Goal: Task Accomplishment & Management: Use online tool/utility

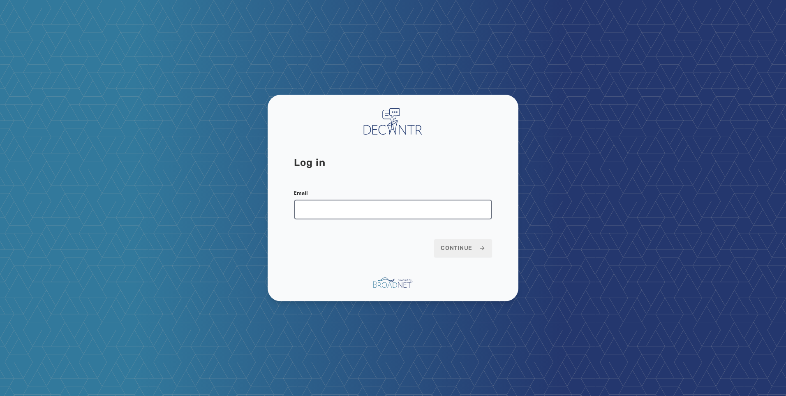
click at [455, 201] on input "Email" at bounding box center [393, 209] width 198 height 20
type input "**********"
click at [450, 250] on span "Continue" at bounding box center [463, 248] width 45 height 8
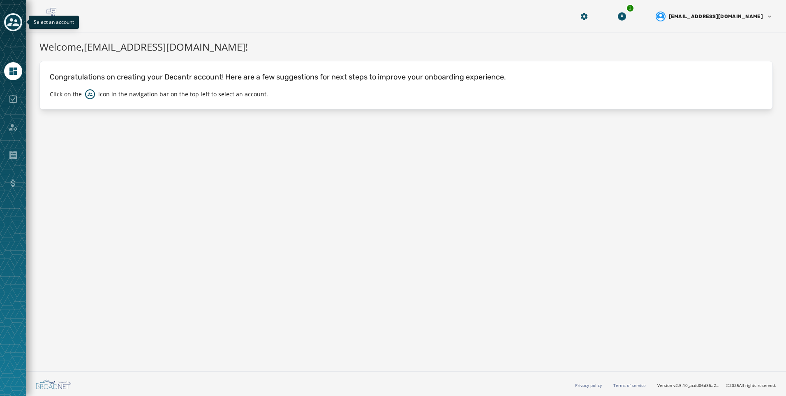
click at [15, 19] on icon "Toggle account select drawer" at bounding box center [13, 22] width 12 height 12
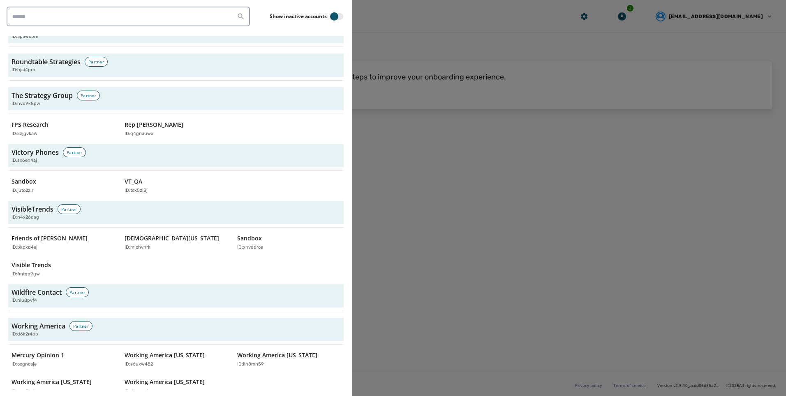
scroll to position [2525, 0]
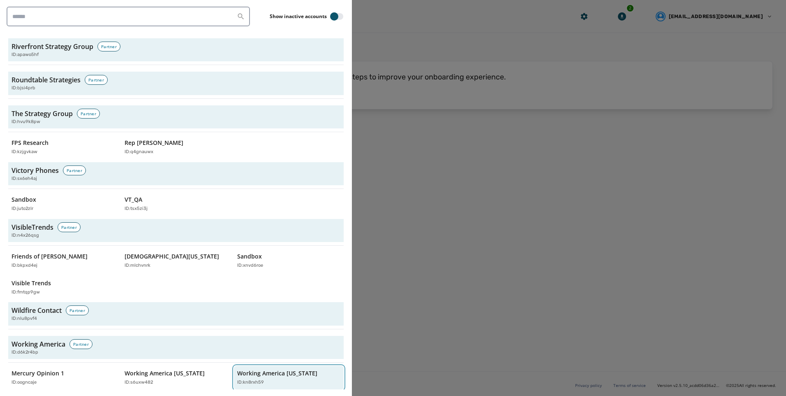
click at [298, 379] on div "ID: kn8rxh59" at bounding box center [284, 382] width 95 height 7
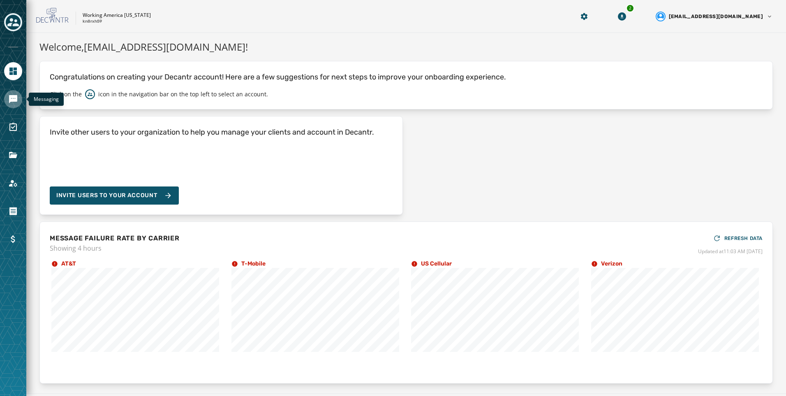
click at [20, 103] on link "Navigate to Messaging" at bounding box center [13, 99] width 18 height 18
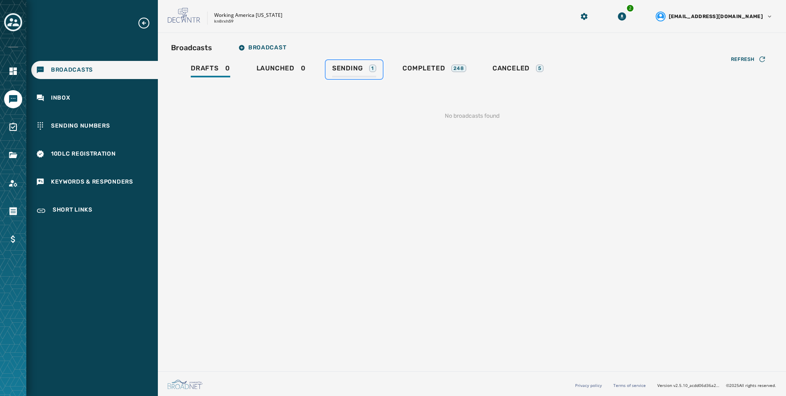
click at [375, 69] on div "1" at bounding box center [372, 68] width 7 height 7
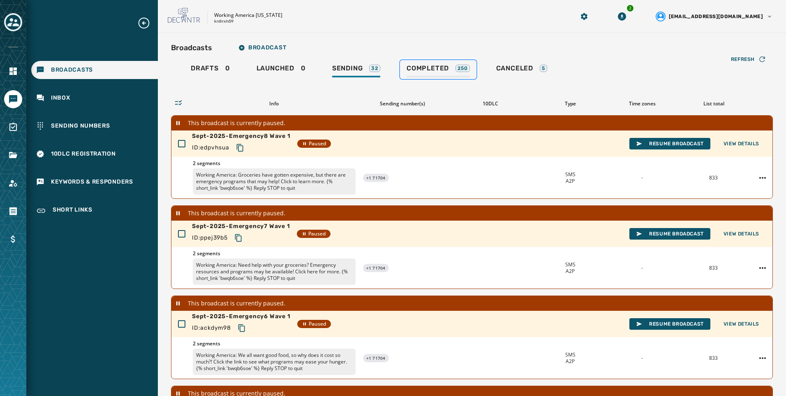
click at [423, 75] on div "Completed 250" at bounding box center [438, 70] width 63 height 13
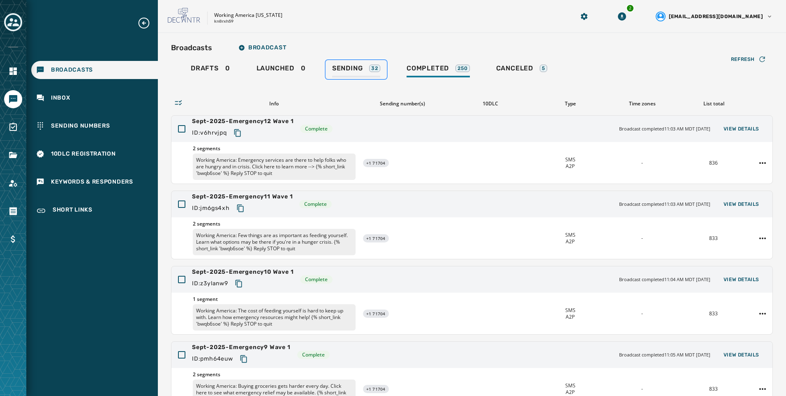
click at [345, 76] on div "Sending 32" at bounding box center [356, 70] width 48 height 13
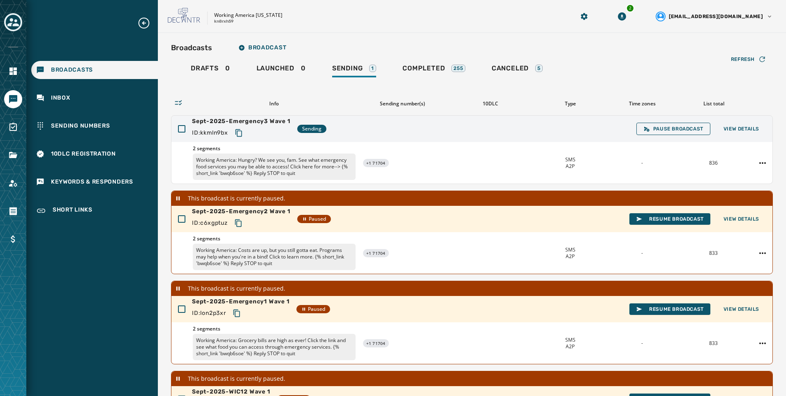
click at [362, 5] on div "Working America [US_STATE] kn8rxh59 2 [EMAIL_ADDRESS][DOMAIN_NAME]" at bounding box center [472, 16] width 628 height 33
